Goal: Navigation & Orientation: Find specific page/section

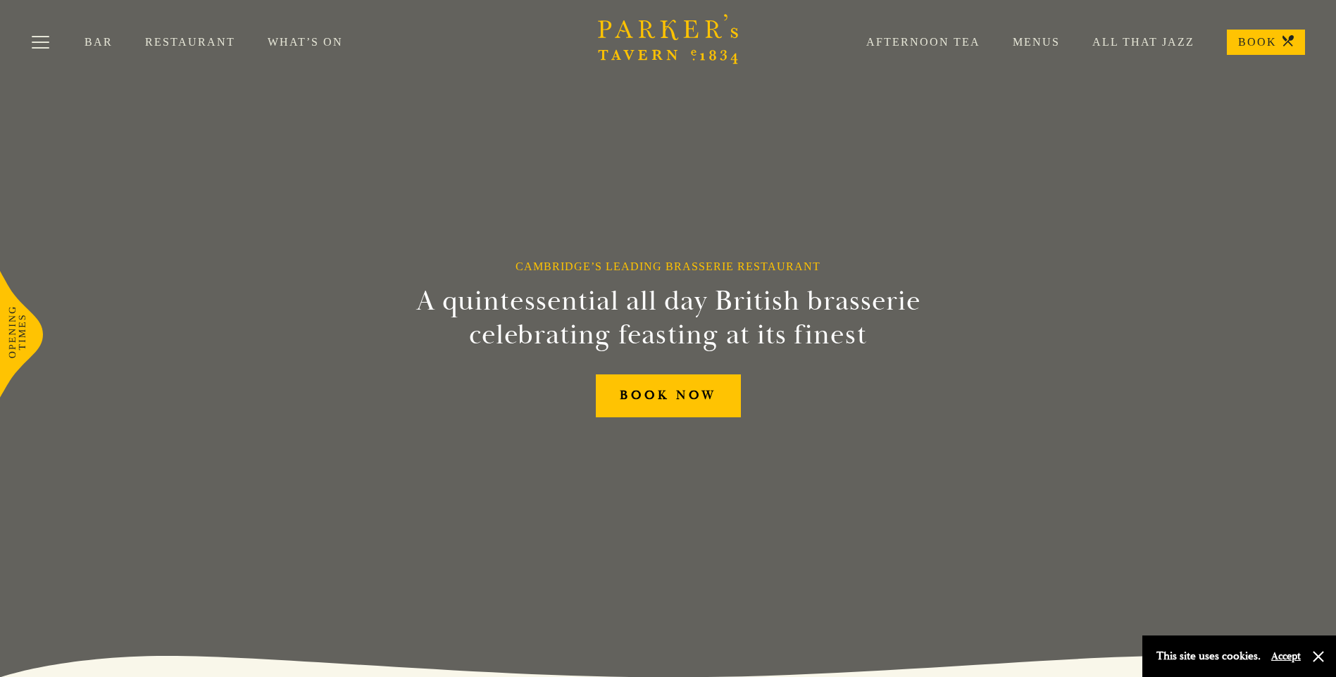
click at [1050, 37] on link "Menus" at bounding box center [1020, 42] width 80 height 14
click at [177, 41] on link "Restaurant" at bounding box center [206, 42] width 123 height 14
click at [199, 47] on link "Restaurant" at bounding box center [206, 42] width 123 height 14
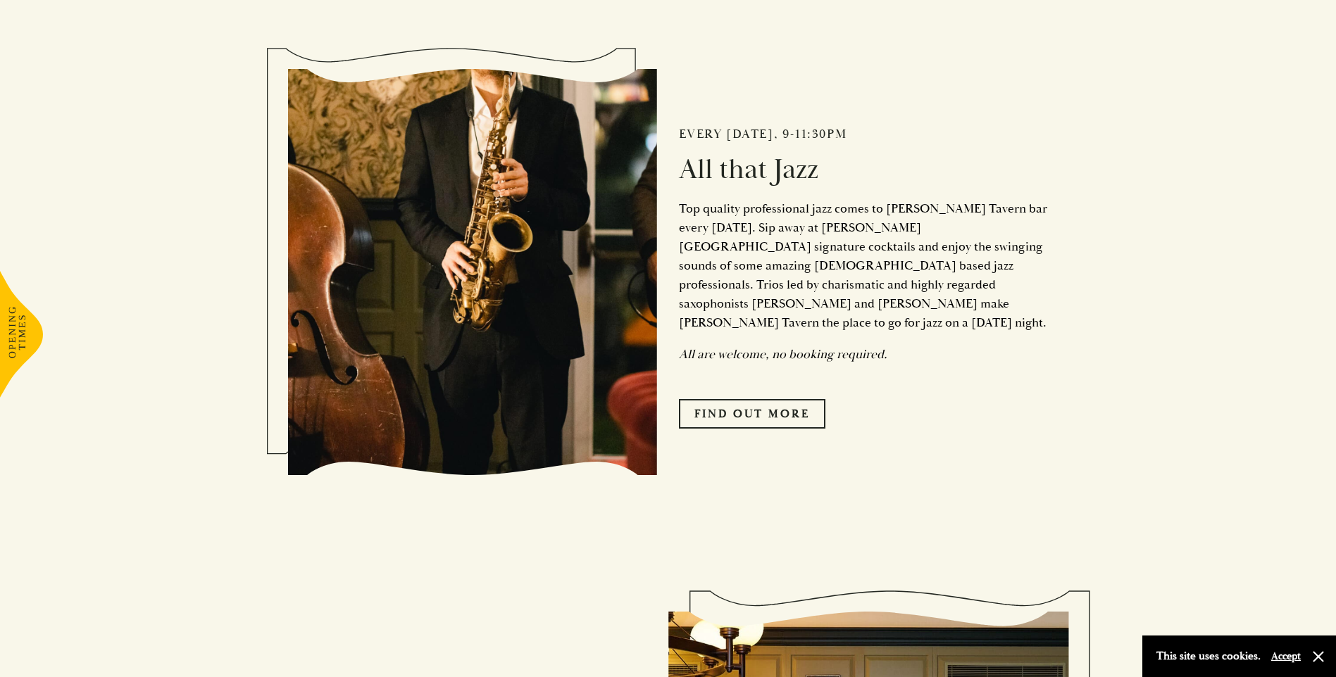
scroll to position [845, 0]
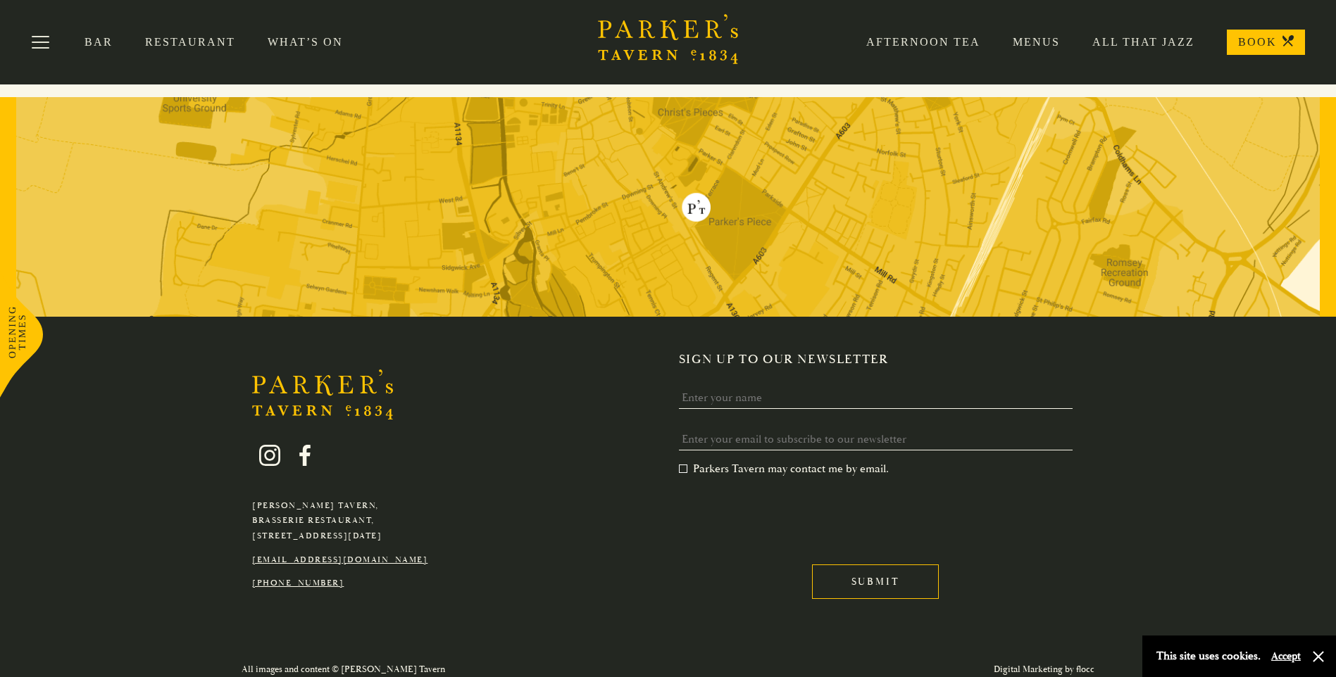
scroll to position [2394, 0]
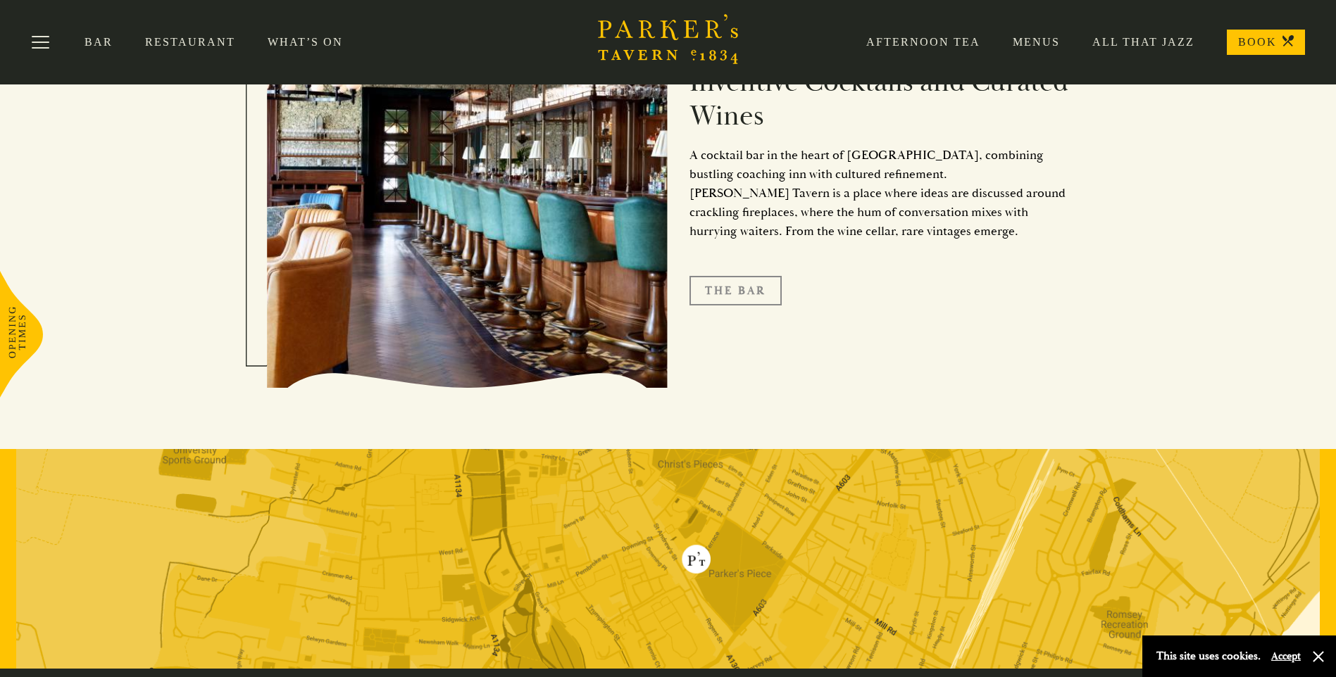
click at [748, 285] on link "The Bar" at bounding box center [735, 291] width 92 height 30
